Goal: Navigation & Orientation: Find specific page/section

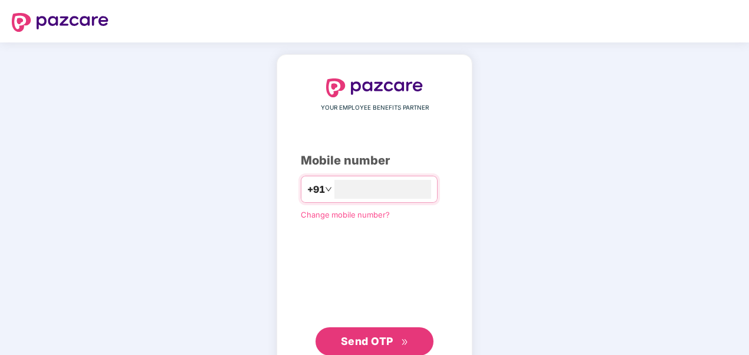
type input "**********"
click at [367, 335] on span "Send OTP" at bounding box center [367, 340] width 52 height 12
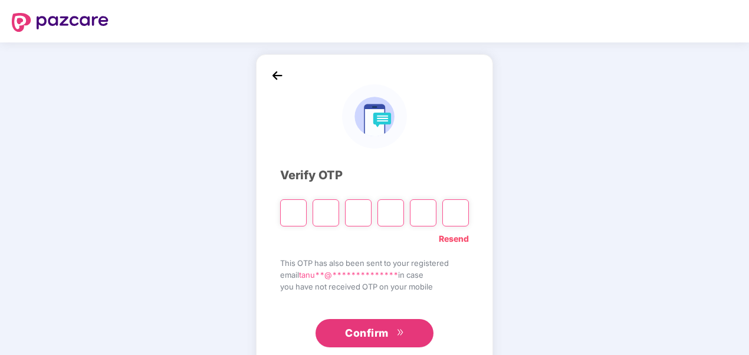
type input "*"
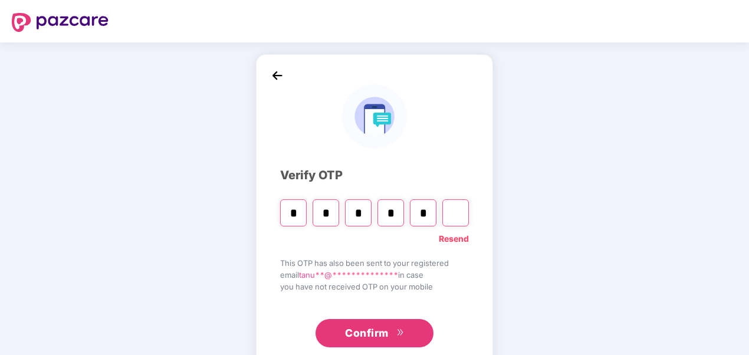
type input "*"
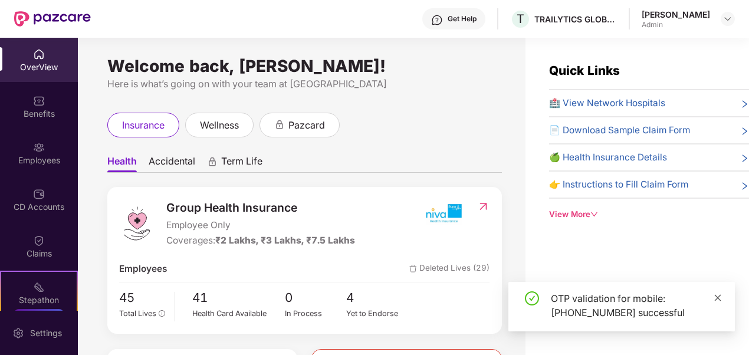
click at [719, 298] on icon "close" at bounding box center [717, 298] width 8 height 8
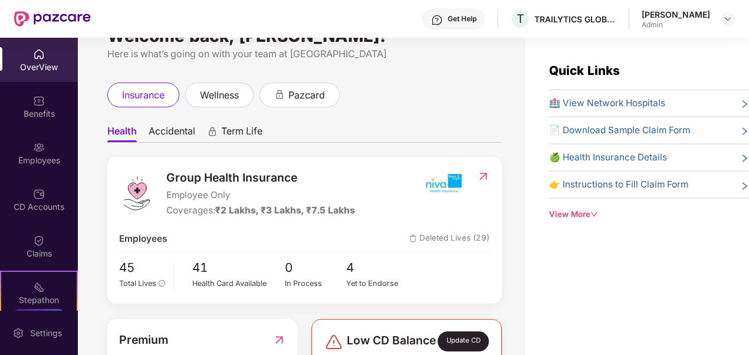
scroll to position [31, 0]
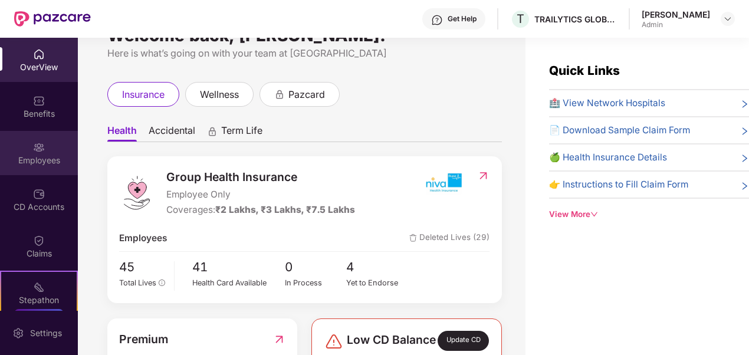
click at [37, 157] on div "Employees" at bounding box center [39, 160] width 78 height 12
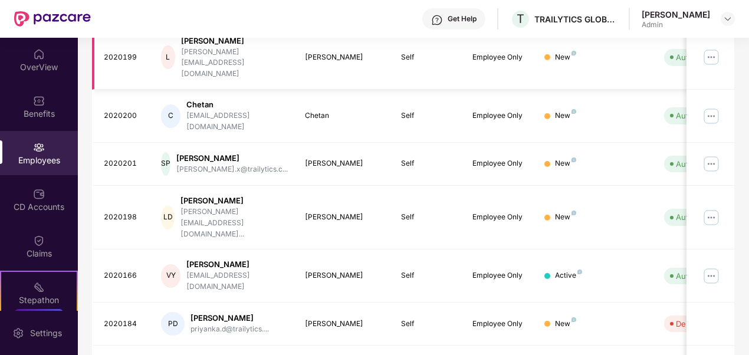
scroll to position [367, 0]
